Goal: Task Accomplishment & Management: Complete application form

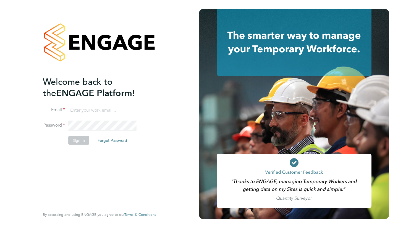
type input "[PERSON_NAME][EMAIL_ADDRESS][PERSON_NAME][DOMAIN_NAME]"
click at [84, 142] on button "Sign In" at bounding box center [78, 140] width 21 height 9
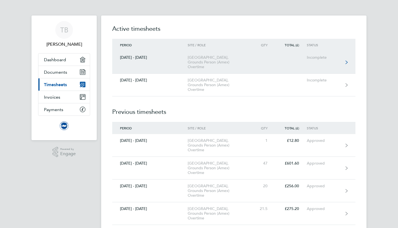
click at [252, 65] on link "01 - 31 Jul 2024 American Express Community Stadium, Grounds Person (Amex) Over…" at bounding box center [233, 62] width 243 height 23
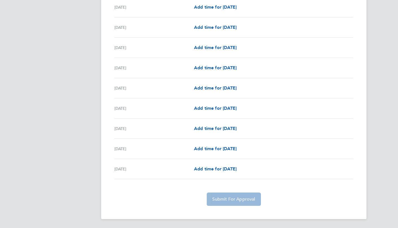
scroll to position [541, 0]
click at [241, 196] on app-form-button "Submit For Approval" at bounding box center [234, 198] width 58 height 13
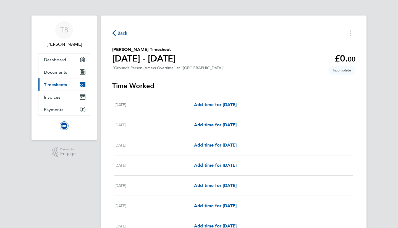
scroll to position [0, 0]
click at [73, 83] on link "Current page: Timesheets" at bounding box center [63, 84] width 51 height 12
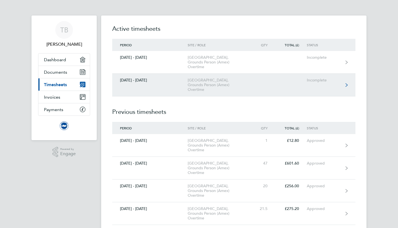
click at [194, 90] on div "American Express Community Stadium, Grounds Person (Amex) Overtime" at bounding box center [219, 85] width 63 height 14
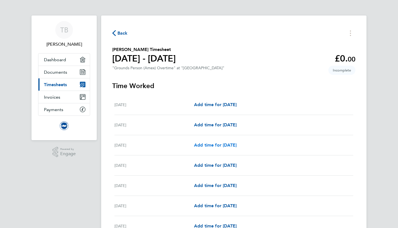
click at [227, 144] on span "Add time for Sun 03 Aug" at bounding box center [215, 144] width 43 height 5
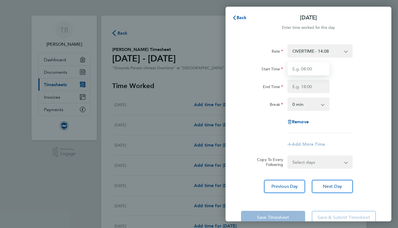
click at [313, 65] on input "Start Time" at bounding box center [309, 68] width 42 height 13
type input "09:00"
click at [310, 88] on input "End Time" at bounding box center [309, 86] width 42 height 13
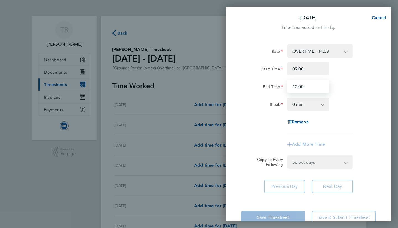
type input "10:00"
click at [366, 91] on div "End Time 10:00" at bounding box center [308, 86] width 139 height 13
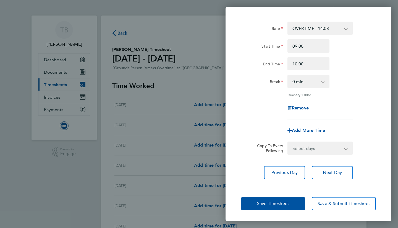
scroll to position [22, 0]
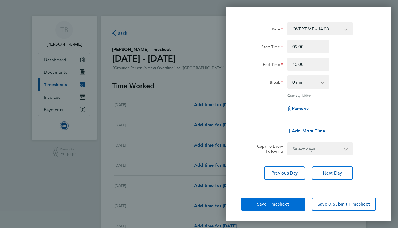
click at [274, 202] on span "Save Timesheet" at bounding box center [273, 204] width 32 height 6
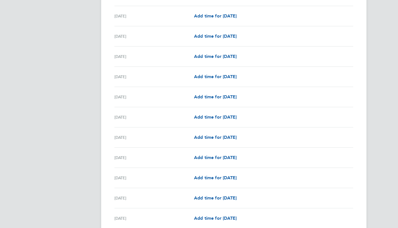
scroll to position [236, 0]
click at [237, 97] on span "Add time for Sat 09 Aug" at bounding box center [215, 95] width 43 height 5
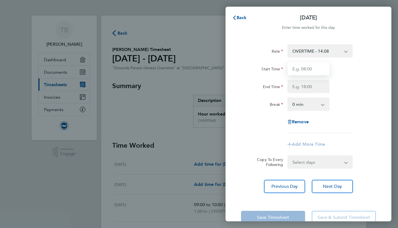
click at [307, 66] on input "Start Time" at bounding box center [309, 68] width 42 height 13
type input "08:30"
click at [309, 89] on input "End Time" at bounding box center [309, 86] width 42 height 13
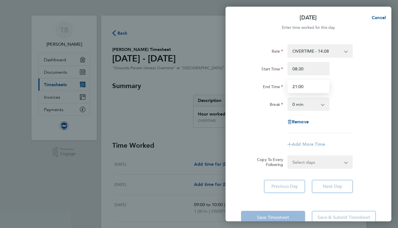
type input "21:00"
click at [383, 98] on div "Rate OVERTIME - 14.08 Start Time 08:30 End Time 21:00 Break 0 min 15 min 30 min…" at bounding box center [309, 119] width 166 height 162
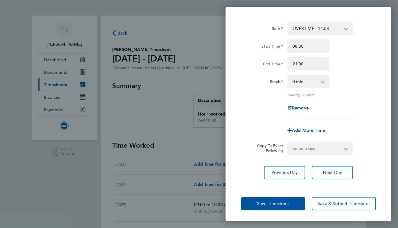
scroll to position [22, 0]
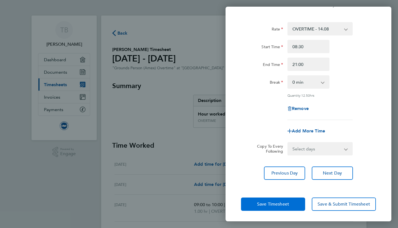
click at [287, 203] on span "Save Timesheet" at bounding box center [273, 204] width 32 height 6
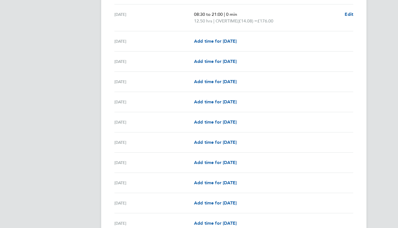
scroll to position [319, 0]
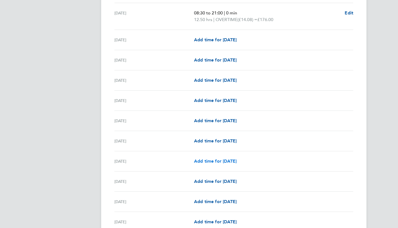
click at [225, 160] on span "Add time for Sat 16 Aug" at bounding box center [215, 160] width 43 height 5
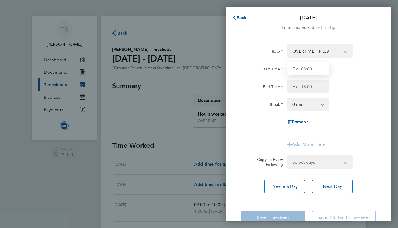
click at [312, 68] on input "Start Time" at bounding box center [309, 68] width 42 height 13
type input "06:00"
click at [367, 88] on div "End Time" at bounding box center [308, 86] width 139 height 13
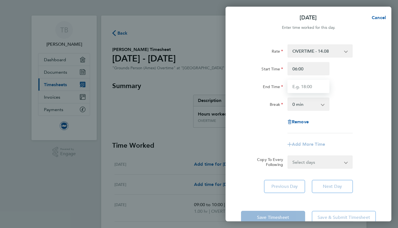
click at [325, 85] on input "End Time" at bounding box center [309, 86] width 42 height 13
click at [177, 35] on div "Sat 16 Aug Cancel Enter time worked for this day. Rate OVERTIME - 14.08 Start T…" at bounding box center [199, 114] width 398 height 228
click at [379, 19] on span "Cancel" at bounding box center [378, 17] width 16 height 5
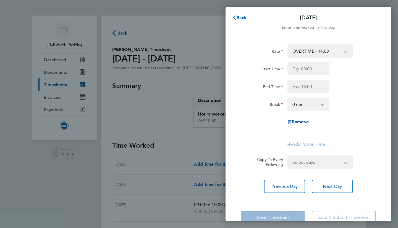
click at [239, 16] on span "Back" at bounding box center [242, 17] width 10 height 5
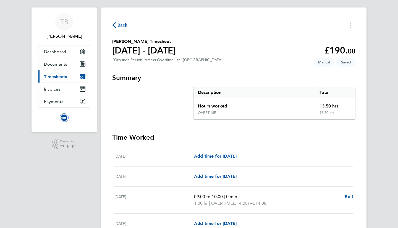
scroll to position [7, 0]
